Goal: Information Seeking & Learning: Find specific fact

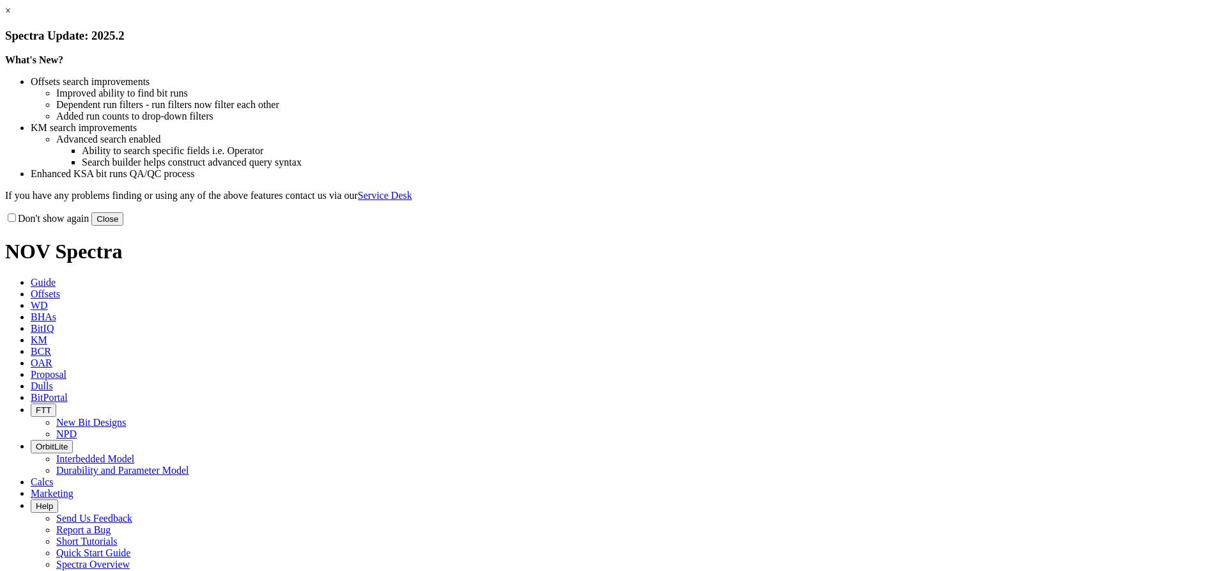
click at [11, 16] on link "×" at bounding box center [8, 10] width 6 height 11
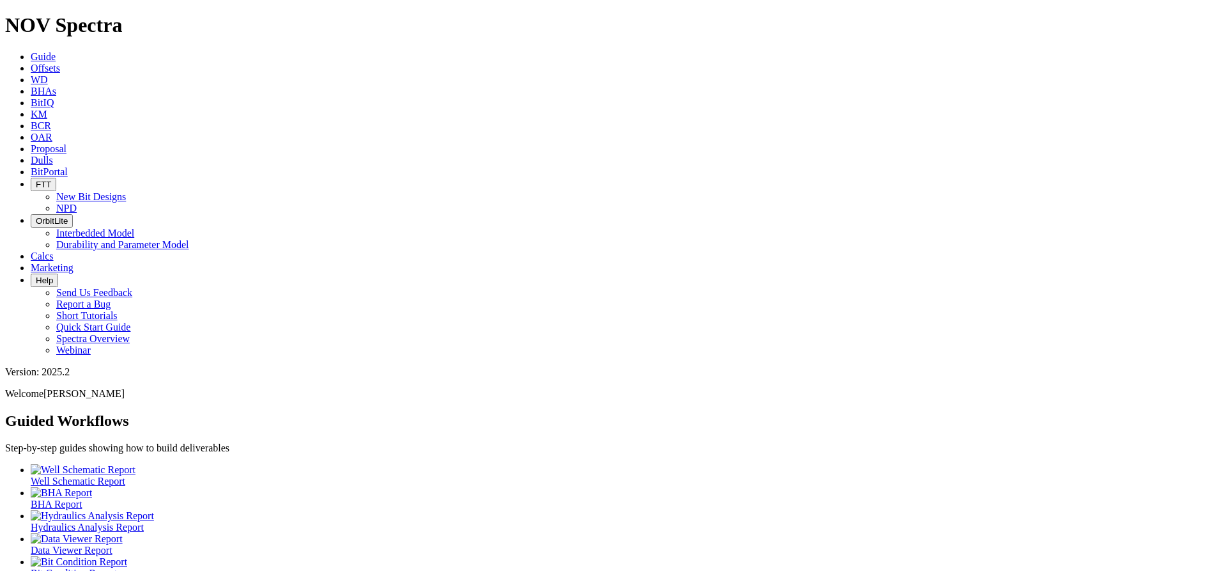
click at [53, 155] on link "Dulls" at bounding box center [42, 160] width 22 height 11
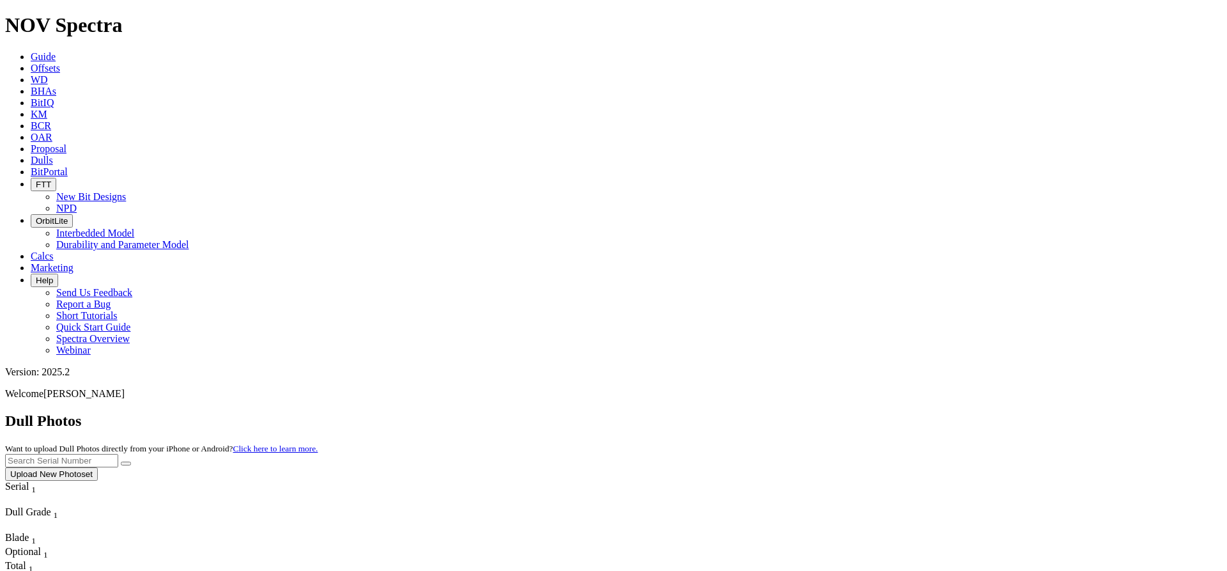
drag, startPoint x: 925, startPoint y: 49, endPoint x: 932, endPoint y: 72, distance: 24.7
click at [118, 454] on input "text" at bounding box center [61, 460] width 113 height 13
paste input "F317191"
type input "F317191"
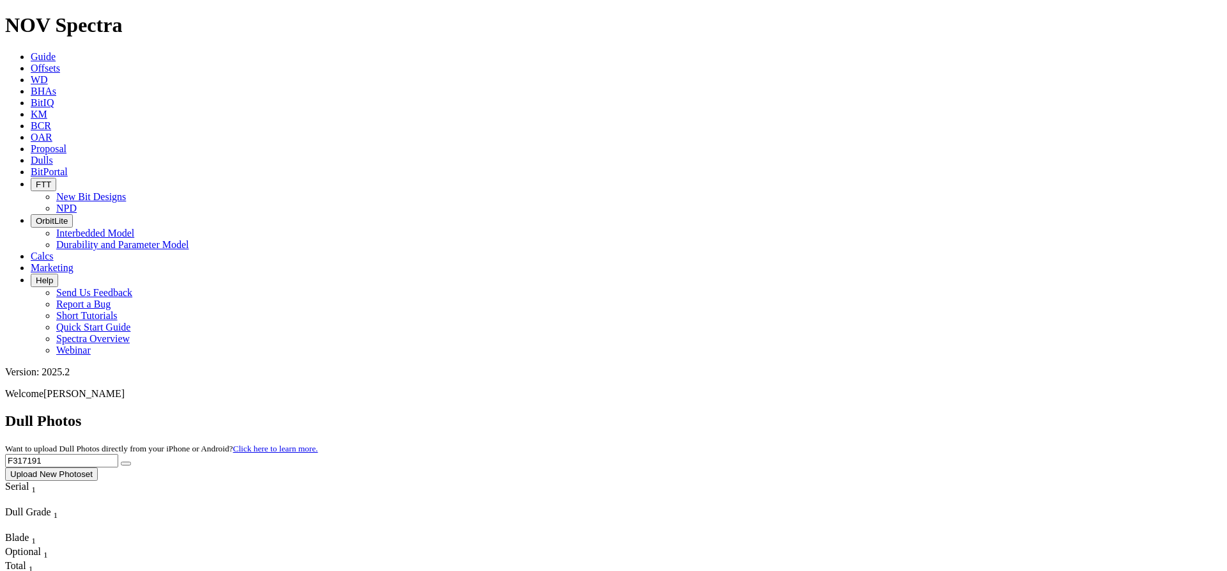
click at [126, 463] on icon "submit" at bounding box center [126, 463] width 0 height 0
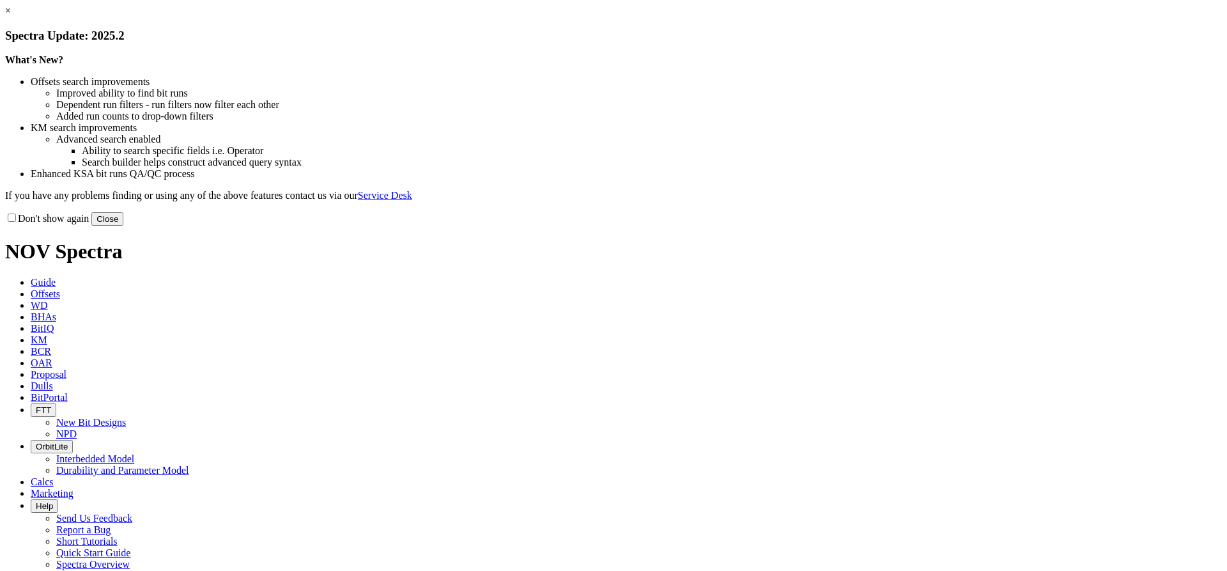
click at [11, 16] on link "×" at bounding box center [8, 10] width 6 height 11
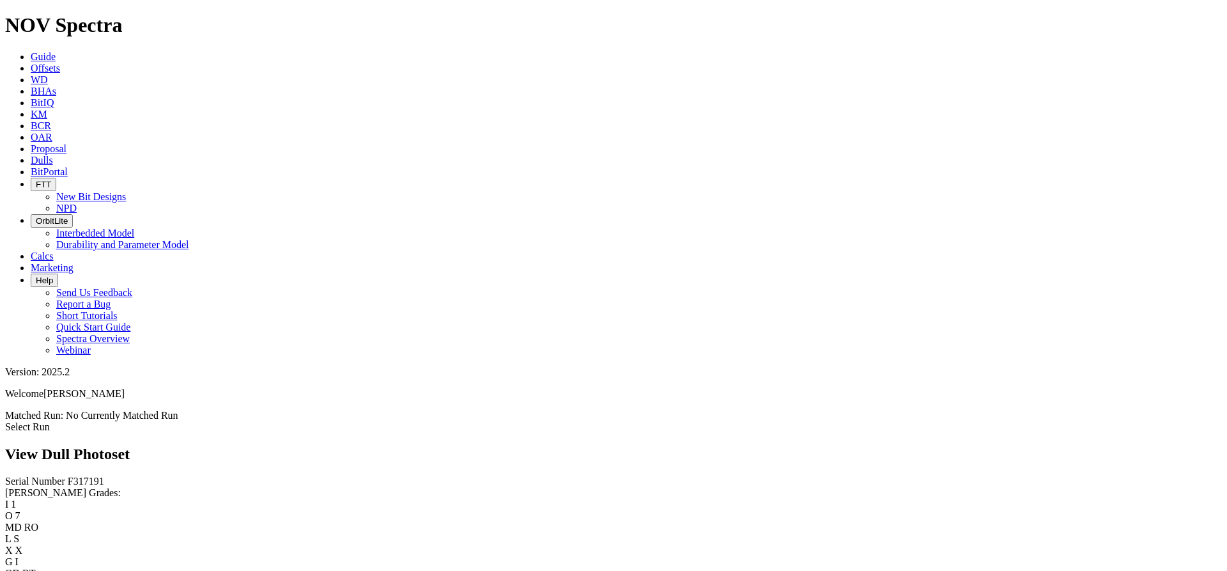
scroll to position [1022, 0]
